Goal: Transaction & Acquisition: Download file/media

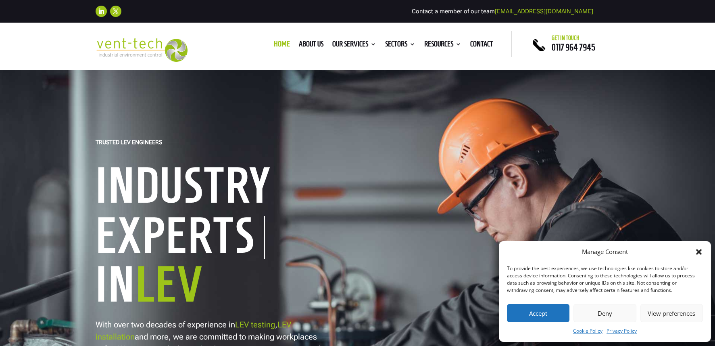
click at [704, 252] on div "Manage Consent To provide the best experiences, we use technologies like cookie…" at bounding box center [605, 291] width 212 height 101
click at [602, 310] on button "Deny" at bounding box center [605, 313] width 63 height 18
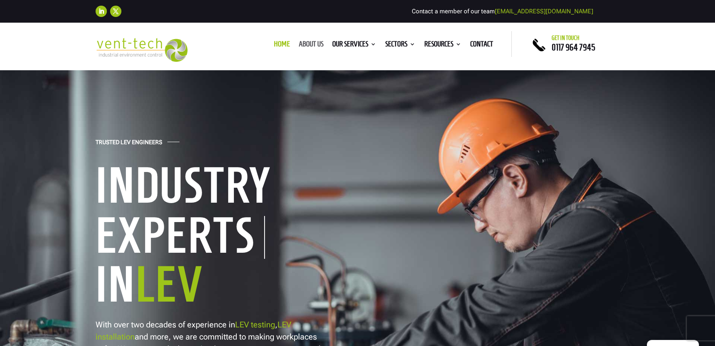
click at [306, 47] on link "About us" at bounding box center [311, 45] width 25 height 9
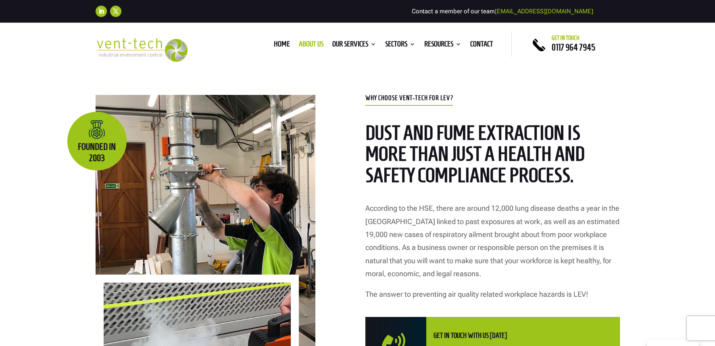
scroll to position [322, 0]
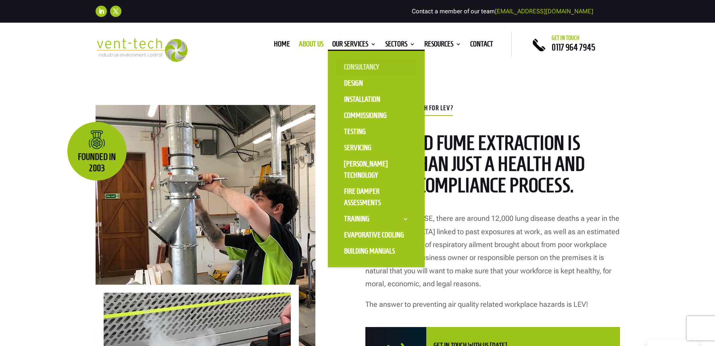
click at [370, 63] on link "Consultancy" at bounding box center [376, 67] width 81 height 16
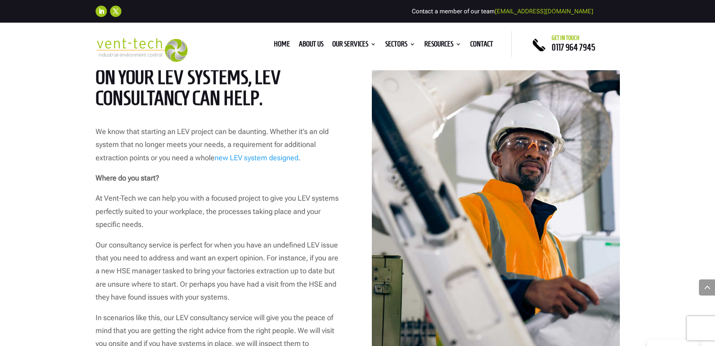
scroll to position [322, 0]
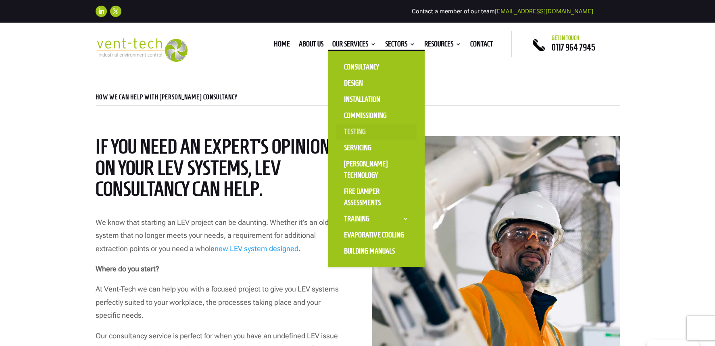
click at [351, 127] on link "Testing" at bounding box center [376, 131] width 81 height 16
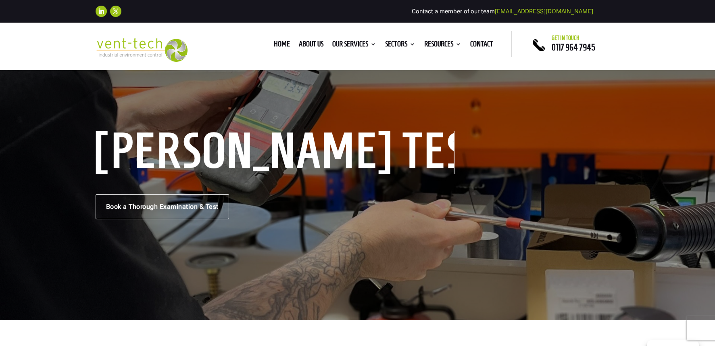
scroll to position [161, 0]
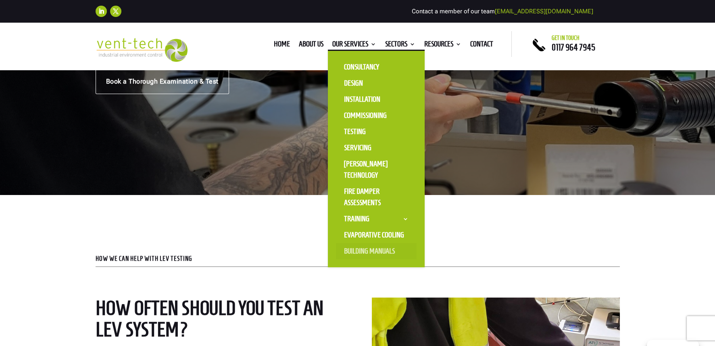
click at [358, 250] on link "Building Manuals" at bounding box center [376, 251] width 81 height 16
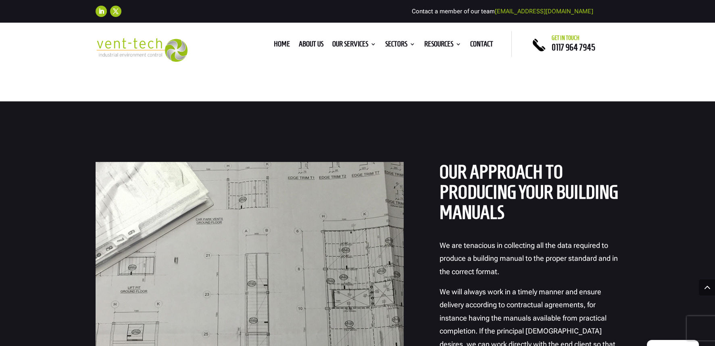
scroll to position [605, 0]
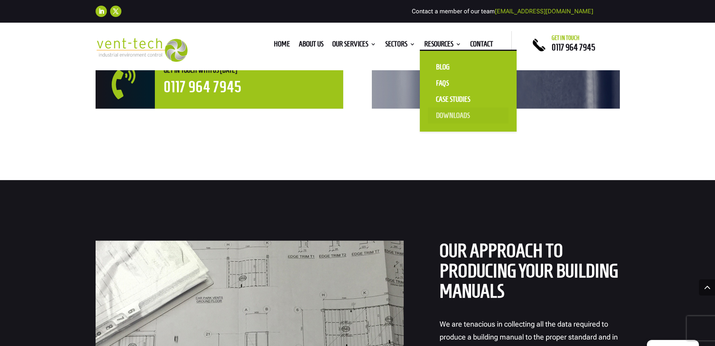
click at [444, 115] on link "Downloads" at bounding box center [468, 115] width 81 height 16
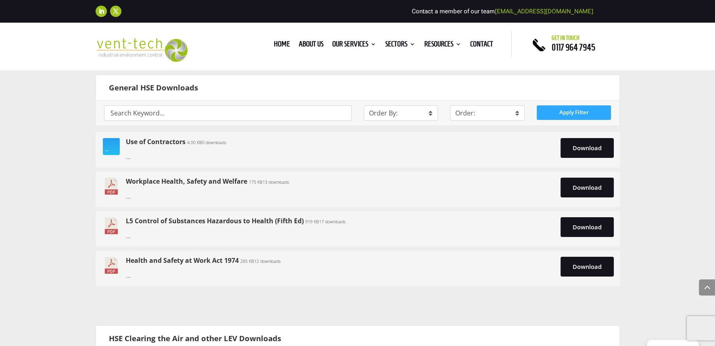
scroll to position [444, 0]
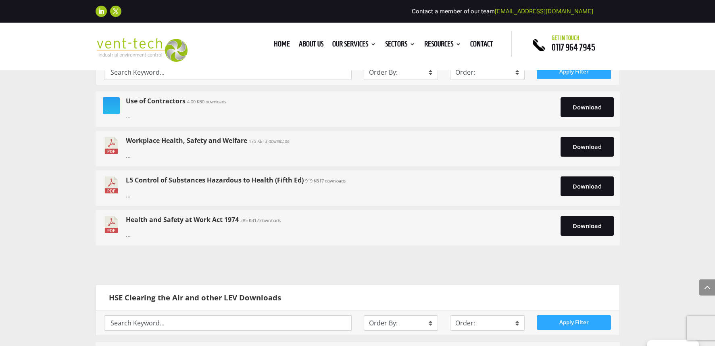
click at [134, 178] on link "L5 Control of Substances Hazardous to Health (Fifth Ed)" at bounding box center [215, 180] width 178 height 9
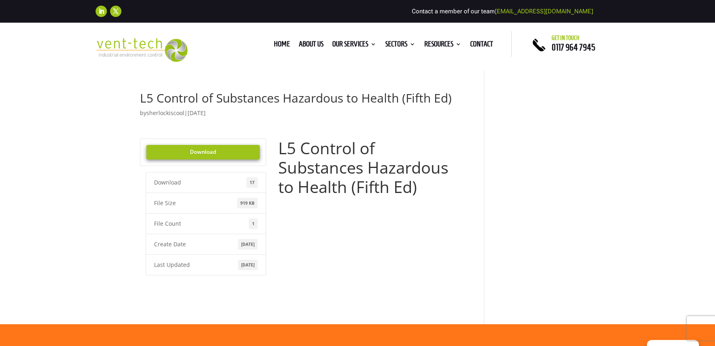
click at [242, 153] on link "Download" at bounding box center [203, 152] width 114 height 15
